Goal: Task Accomplishment & Management: Complete application form

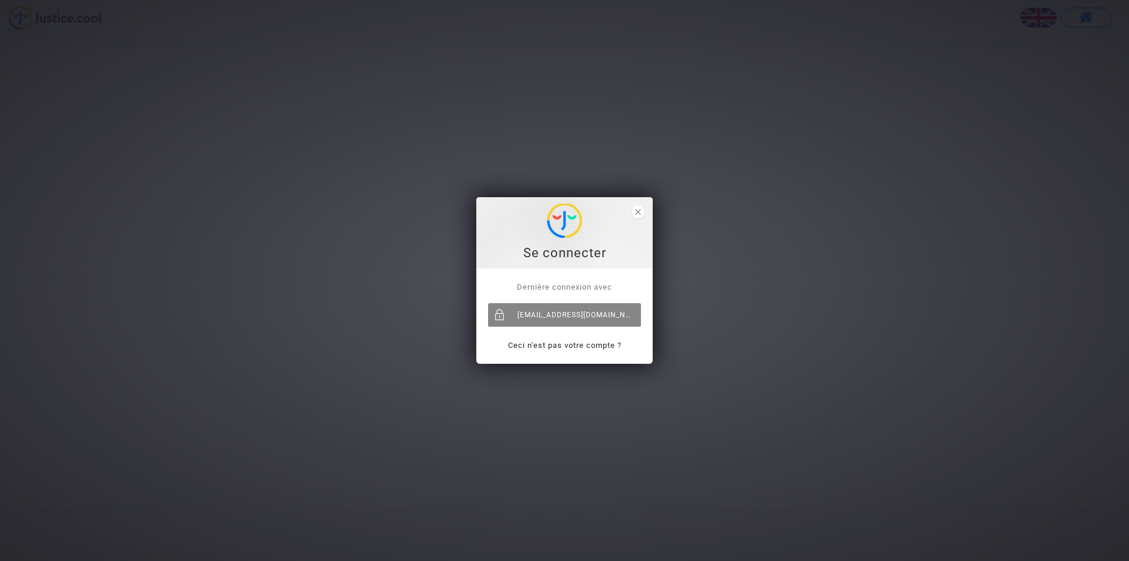
click at [538, 316] on font "[EMAIL_ADDRESS][DOMAIN_NAME]" at bounding box center [581, 315] width 127 height 8
click at [546, 287] on span "Dernière connexion avec" at bounding box center [564, 286] width 95 height 9
click at [576, 249] on div "Se connecter" at bounding box center [565, 253] width 164 height 18
click at [576, 229] on img at bounding box center [564, 221] width 35 height 34
click at [578, 346] on link "Ceci n’est pas votre compte ?" at bounding box center [565, 345] width 114 height 9
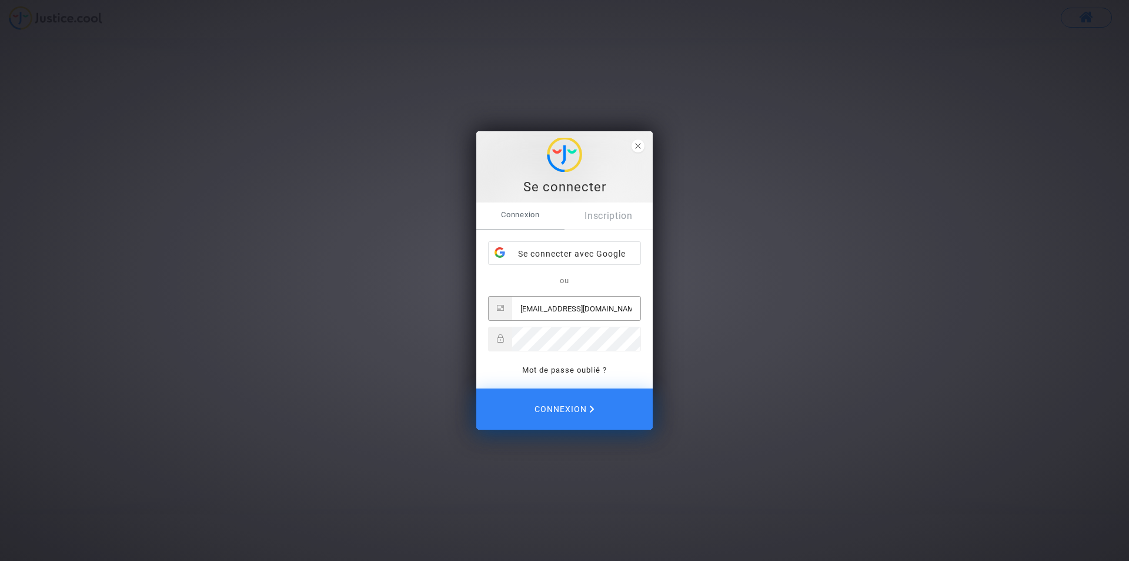
type input "[EMAIL_ADDRESS][DOMAIN_NAME]"
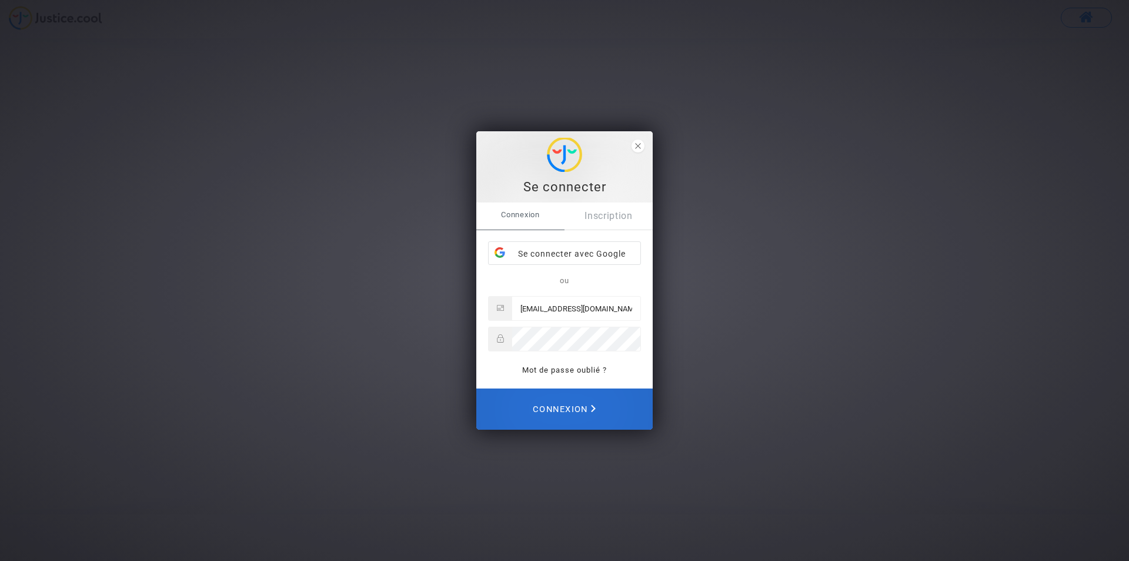
click at [554, 406] on span "Connexion" at bounding box center [564, 409] width 63 height 26
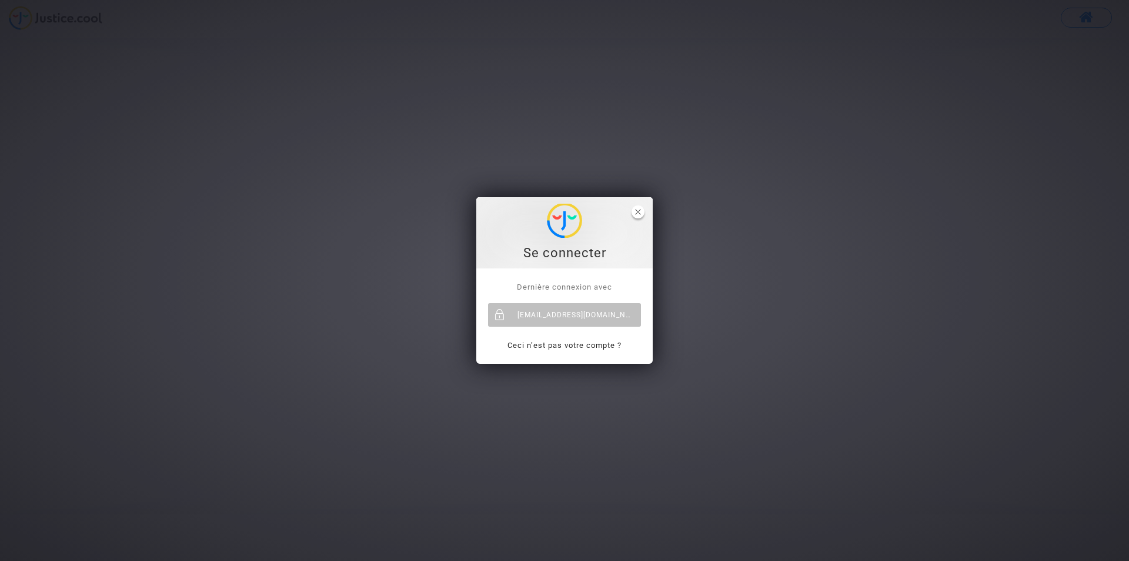
click at [642, 211] on span "close" at bounding box center [638, 211] width 13 height 13
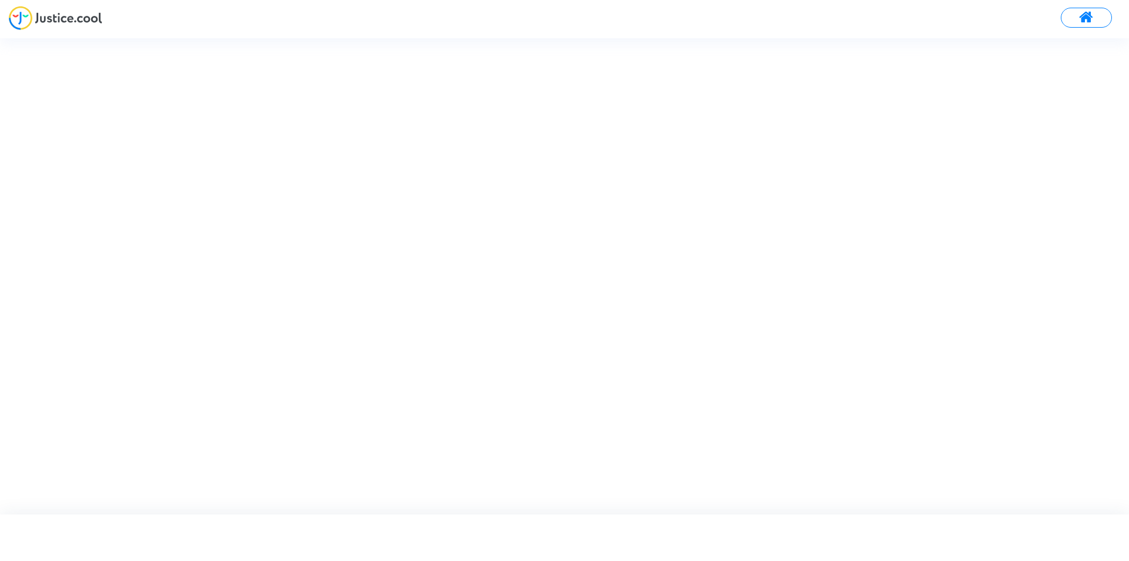
click at [68, 18] on img at bounding box center [56, 18] width 94 height 24
